Goal: Find specific page/section: Find specific page/section

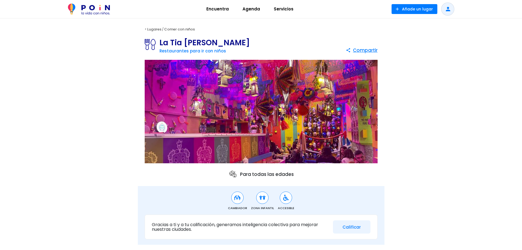
click at [223, 8] on span "Encuentra" at bounding box center [217, 9] width 27 height 9
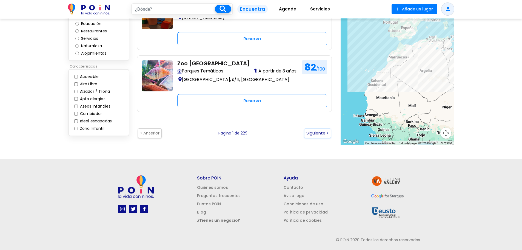
scroll to position [1160, 0]
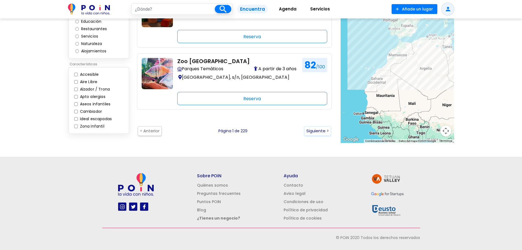
click at [293, 185] on link "Contacto" at bounding box center [292, 184] width 19 height 5
